Goal: Transaction & Acquisition: Book appointment/travel/reservation

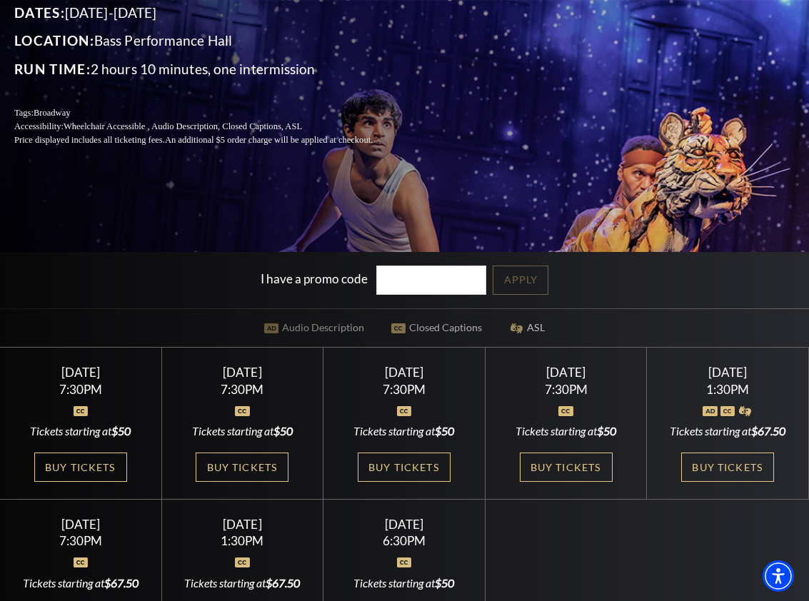
scroll to position [428, 0]
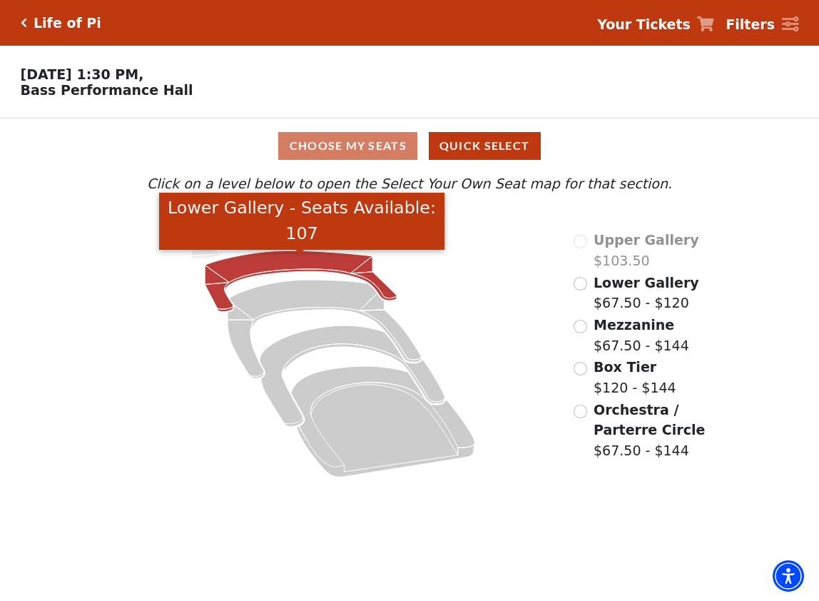
click at [291, 266] on icon "Lower Gallery - Seats Available: 107" at bounding box center [301, 281] width 192 height 61
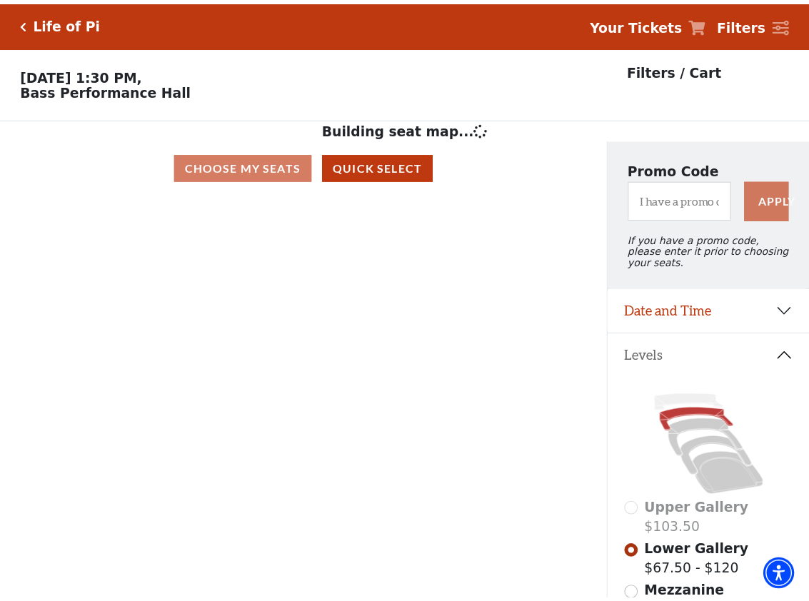
scroll to position [66, 0]
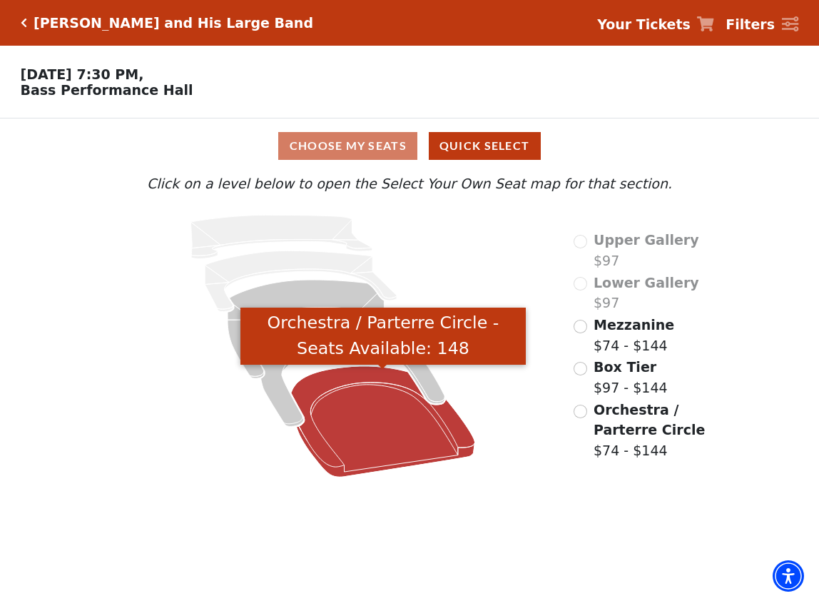
click at [382, 420] on icon "Orchestra / Parterre Circle - Seats Available: 148" at bounding box center [383, 421] width 184 height 111
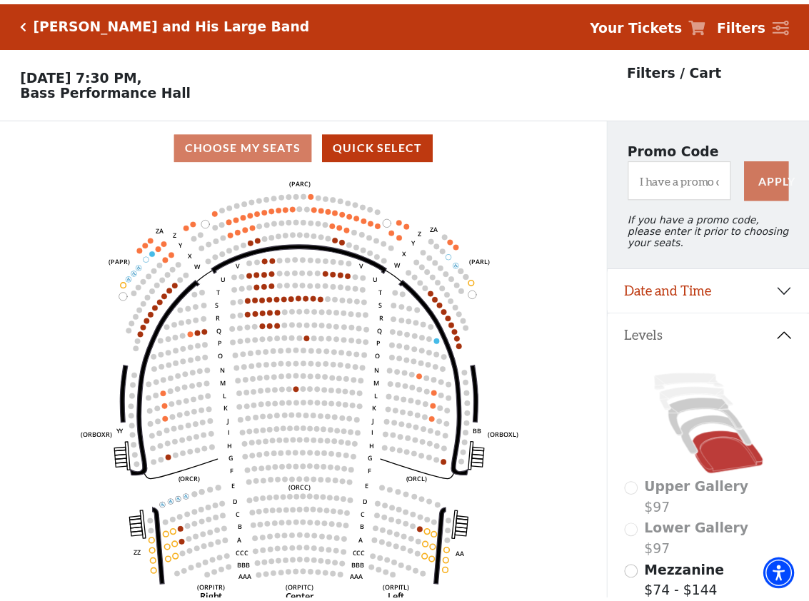
scroll to position [66, 0]
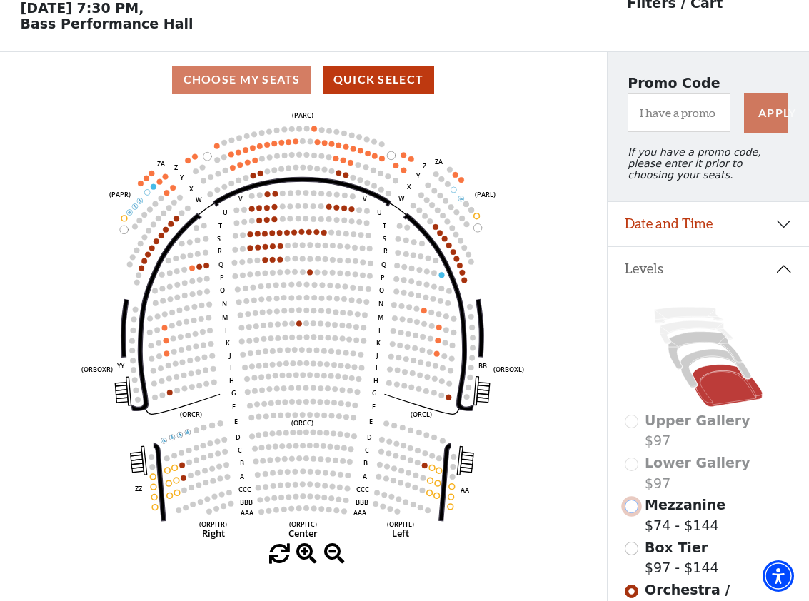
click at [632, 513] on input "Mezzanine$74 - $144\a" at bounding box center [631, 507] width 14 height 14
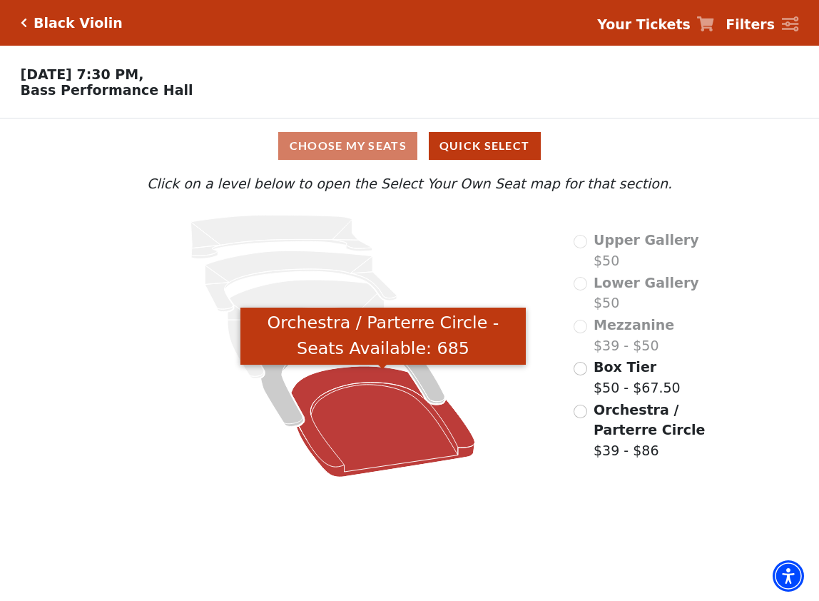
click at [379, 435] on icon "Orchestra / Parterre Circle - Seats Available: 685" at bounding box center [383, 421] width 184 height 111
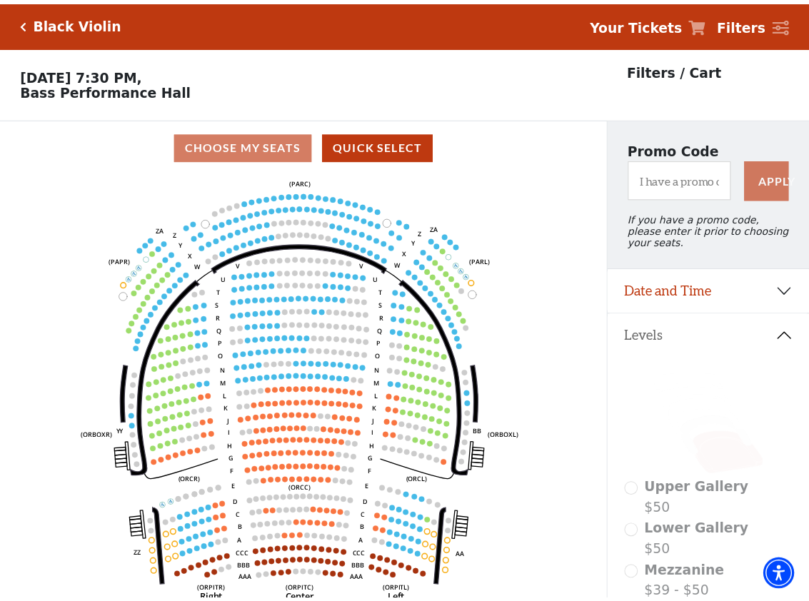
scroll to position [66, 0]
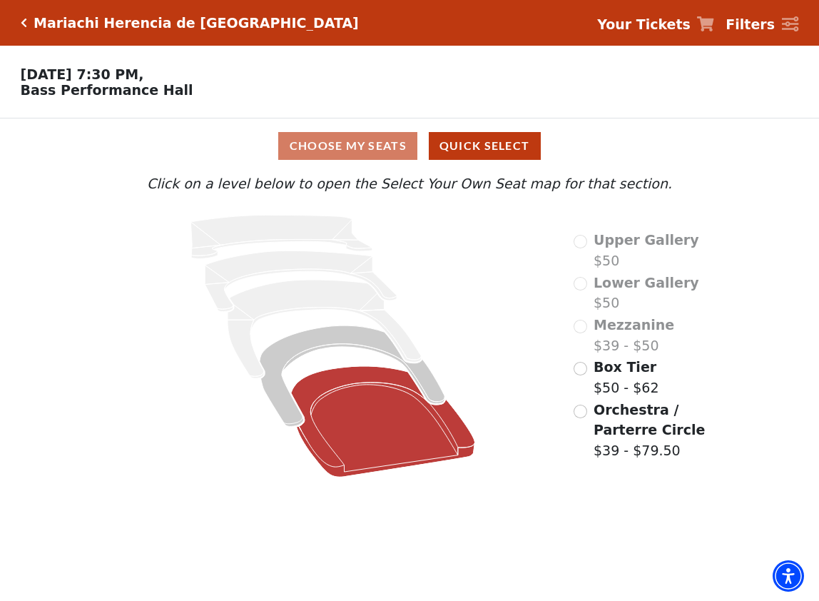
click at [392, 420] on icon "Orchestra / Parterre Circle - Seats Available: 647" at bounding box center [383, 421] width 184 height 111
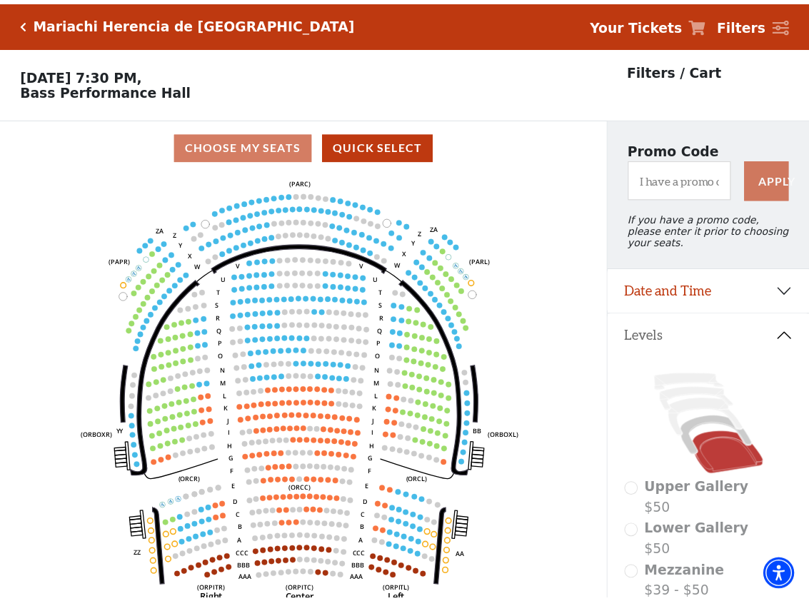
scroll to position [66, 0]
